Goal: Check status: Check status

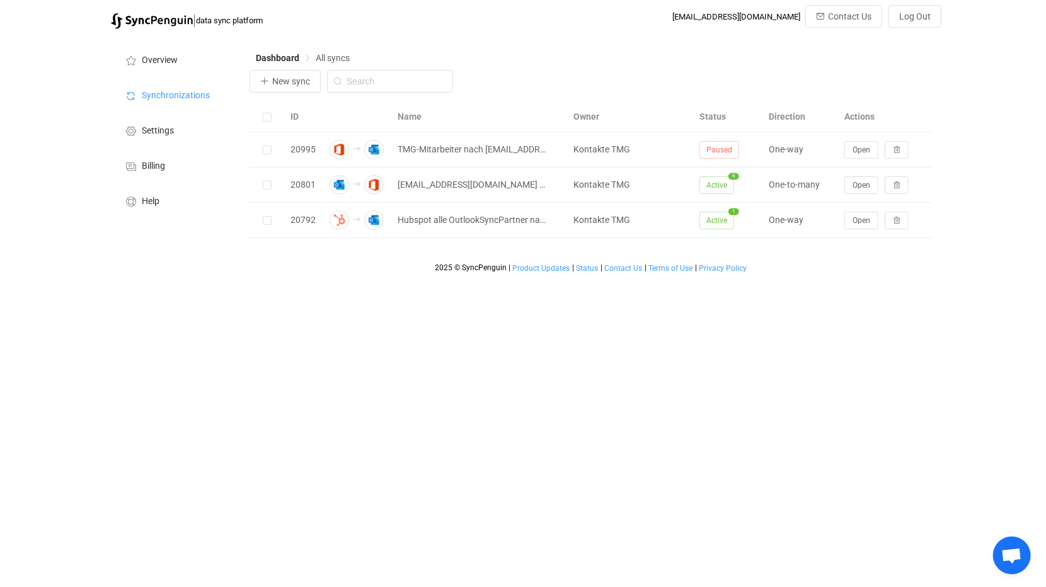
scroll to position [5896, 0]
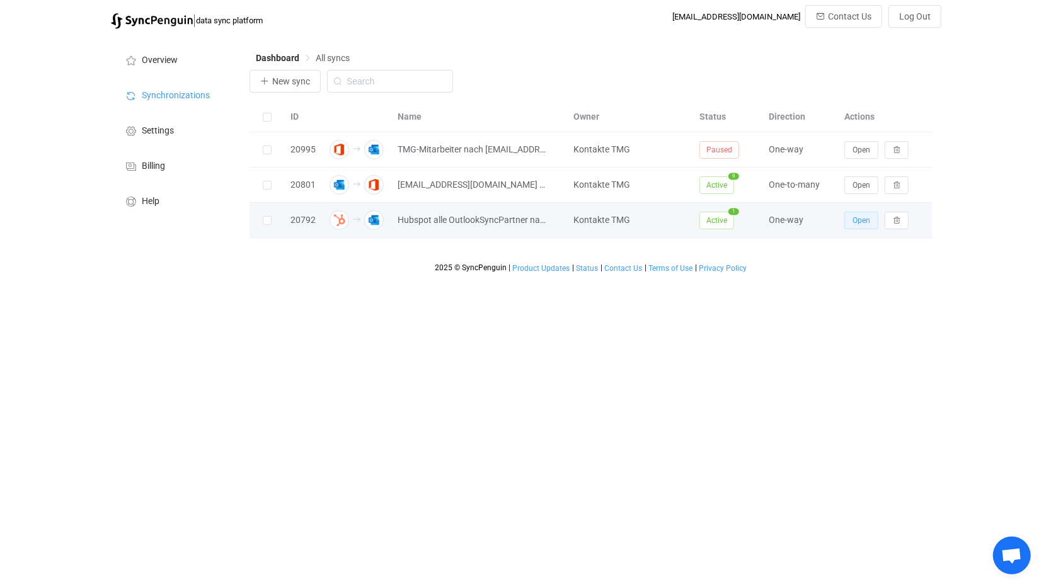
click at [862, 216] on span "Open" at bounding box center [861, 220] width 18 height 9
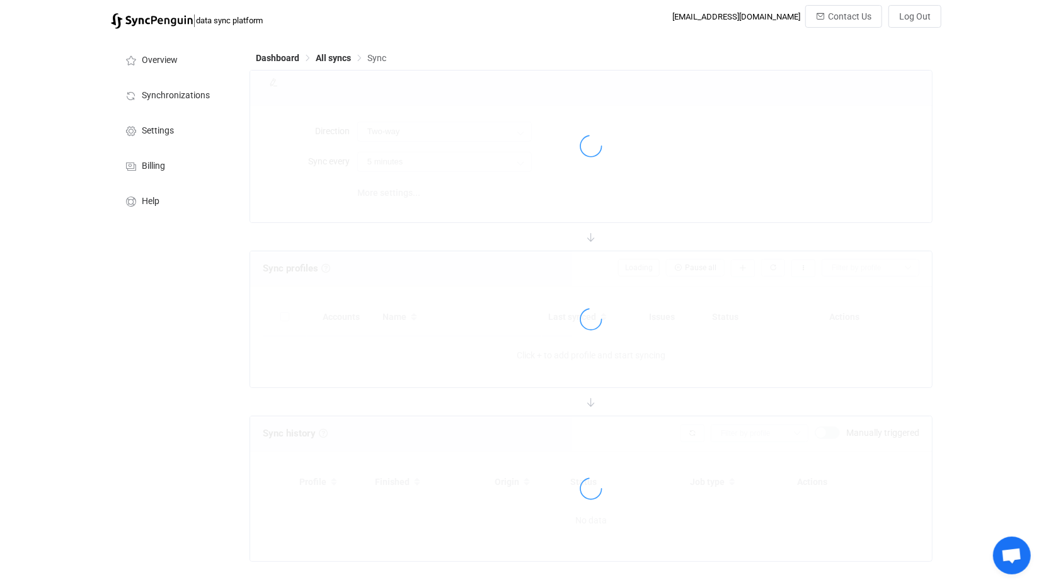
type input "HubSpot → Outlook"
type input "30 minutes"
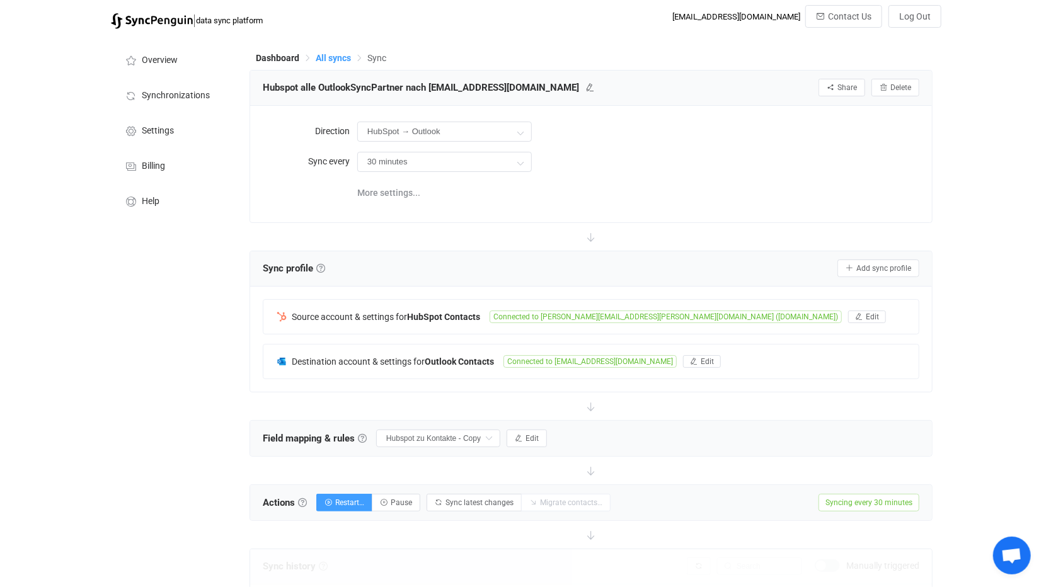
click at [337, 56] on span "All syncs" at bounding box center [333, 58] width 35 height 10
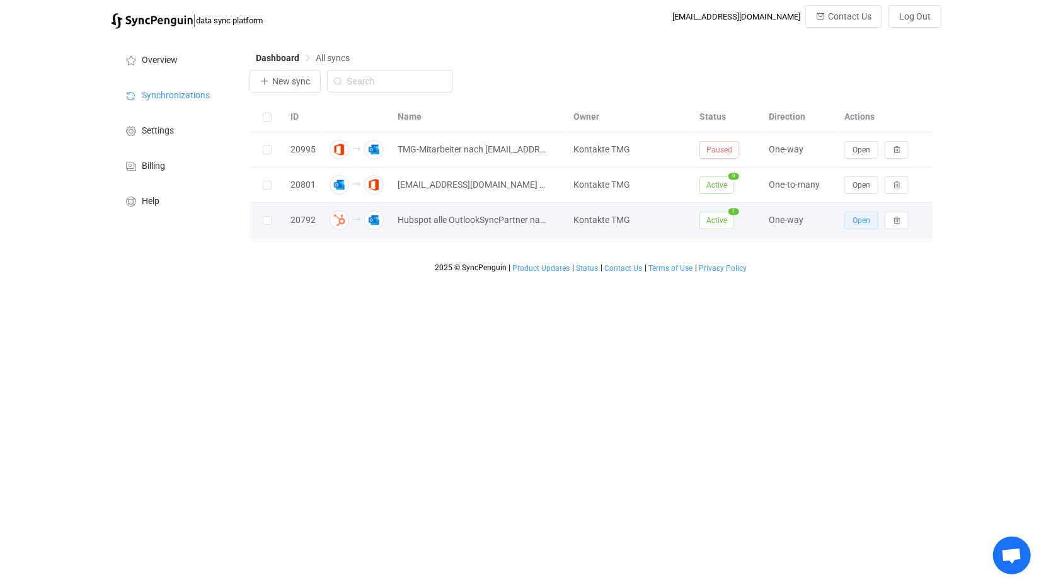
click at [855, 216] on span "Open" at bounding box center [861, 220] width 18 height 9
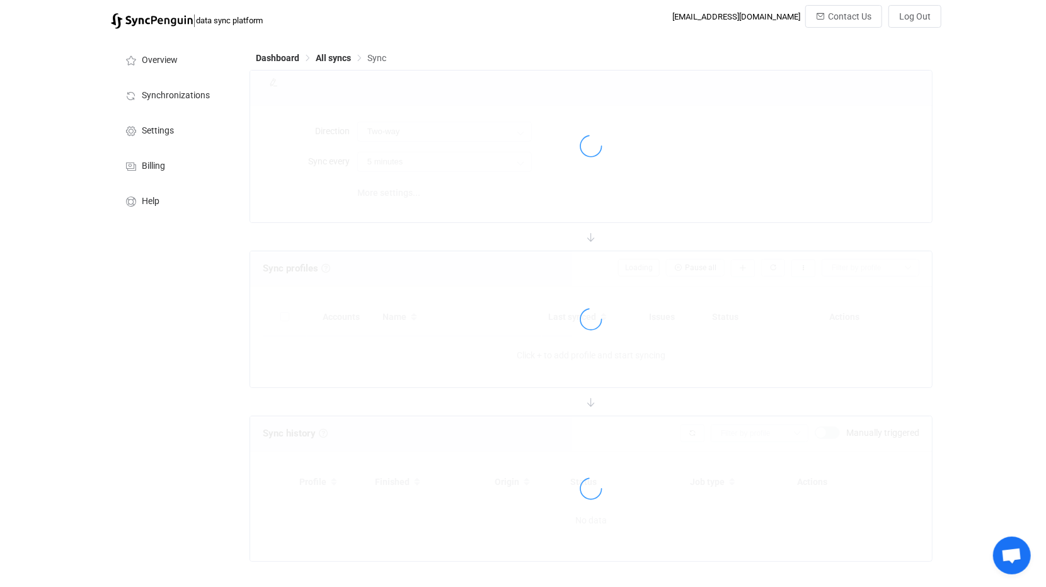
type input "HubSpot → Outlook"
type input "30 minutes"
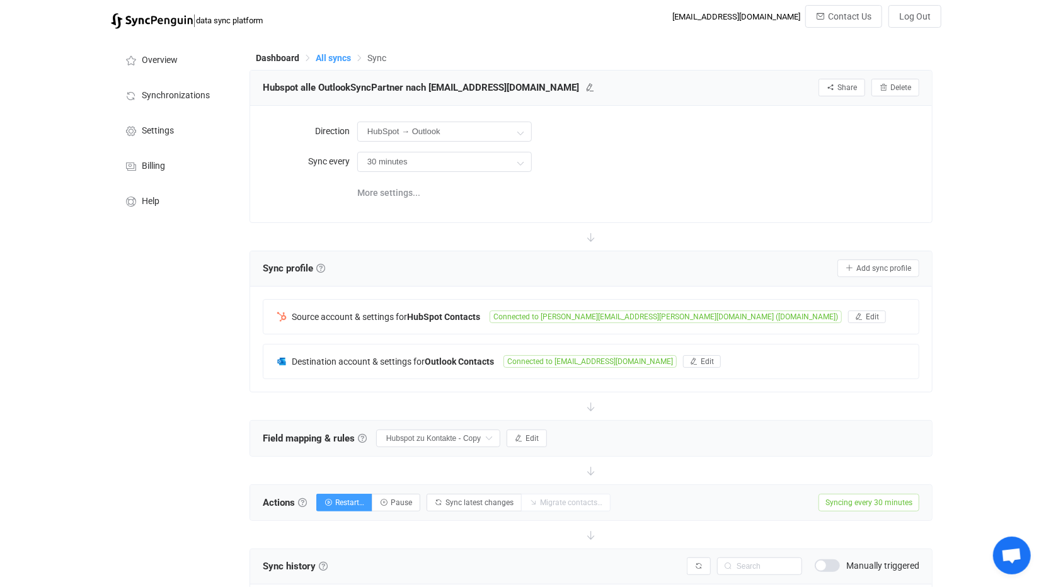
click at [329, 60] on span "All syncs" at bounding box center [333, 58] width 35 height 10
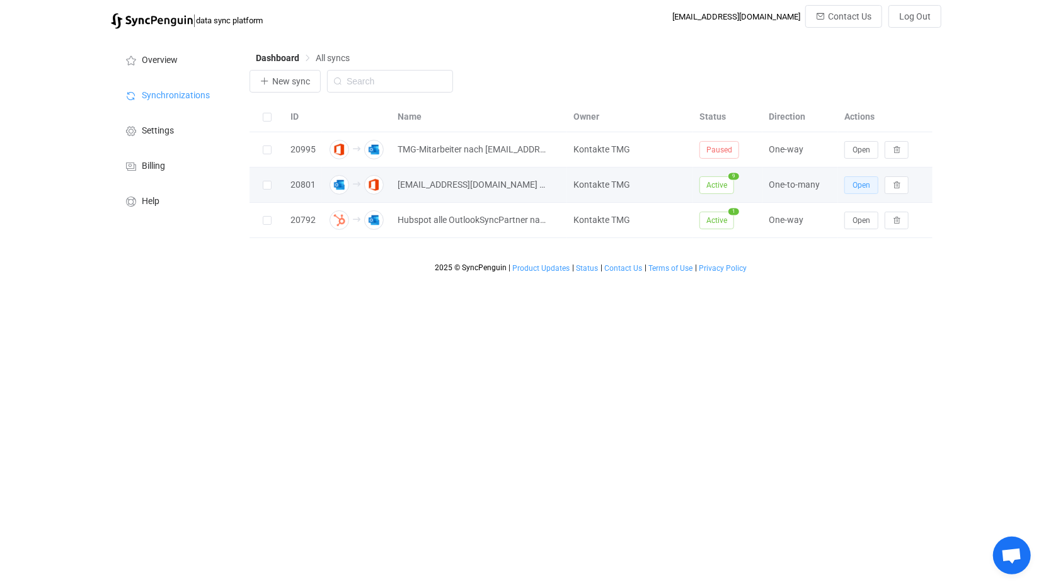
click at [860, 186] on span "Open" at bounding box center [861, 185] width 18 height 9
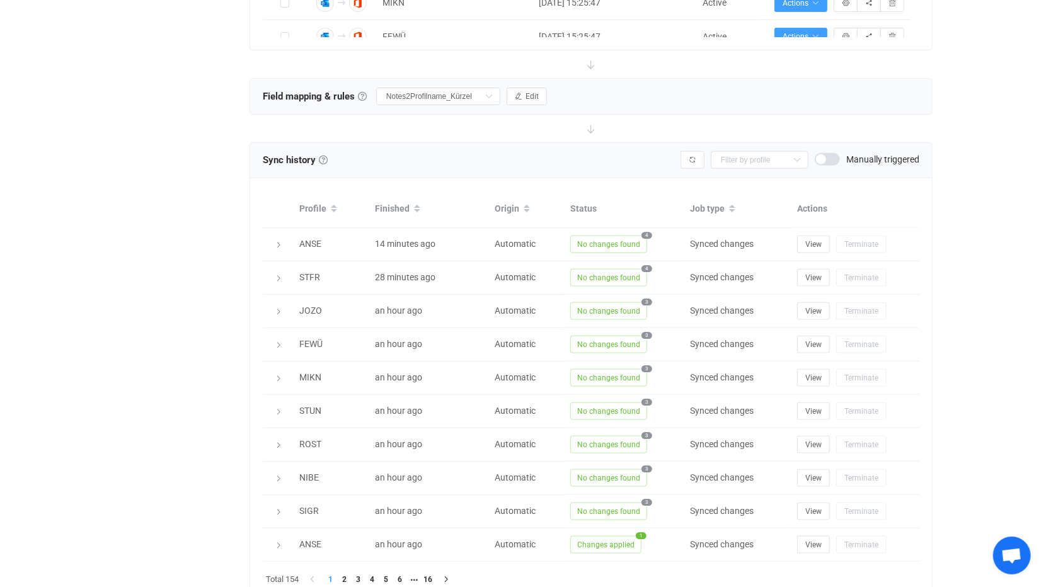
scroll to position [885, 0]
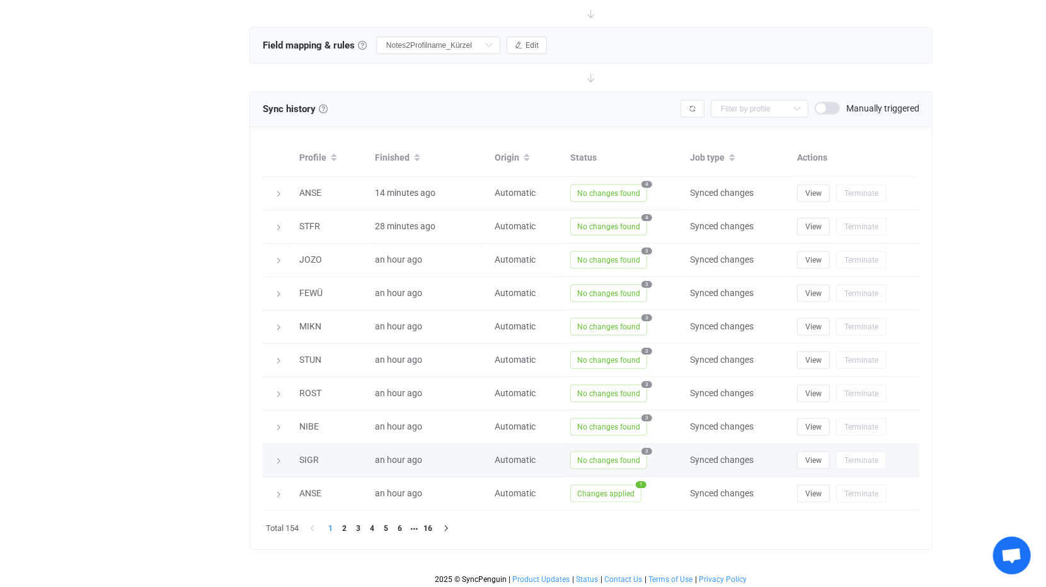
click at [279, 457] on icon at bounding box center [279, 461] width 8 height 8
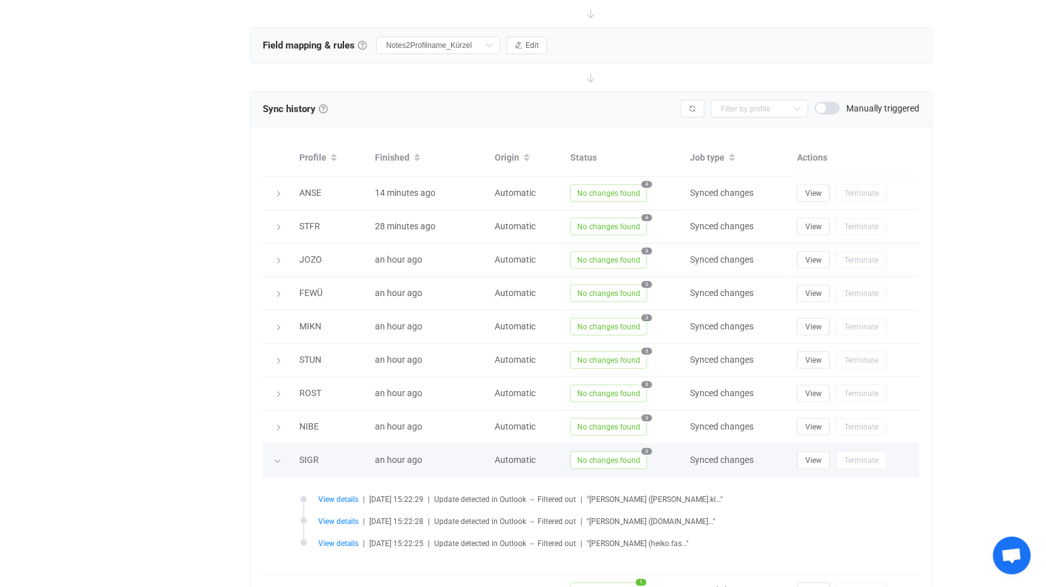
click at [279, 457] on icon at bounding box center [277, 461] width 8 height 8
